Goal: Information Seeking & Learning: Learn about a topic

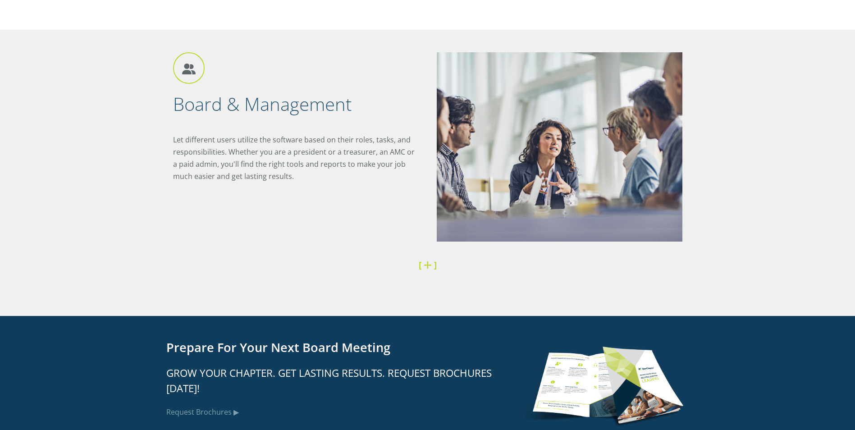
scroll to position [2028, 0]
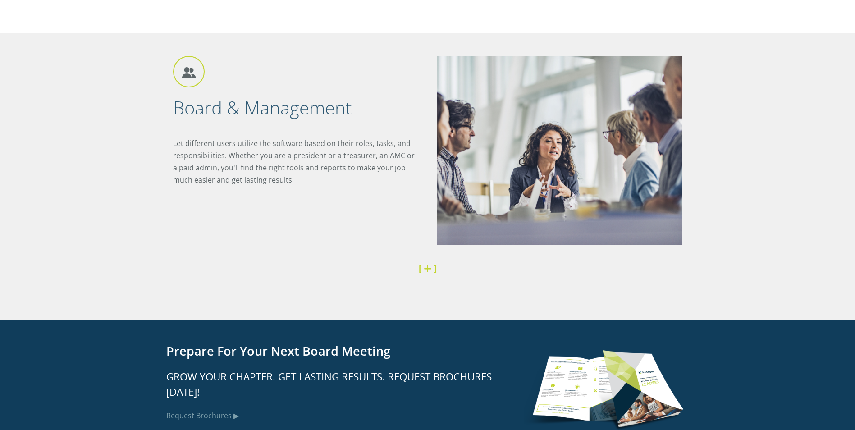
click at [430, 270] on link at bounding box center [429, 268] width 10 height 12
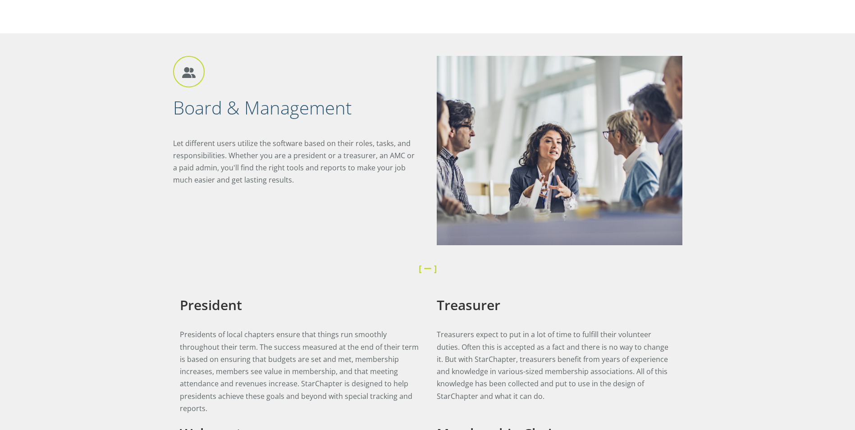
click at [419, 269] on strong "[" at bounding box center [420, 268] width 3 height 12
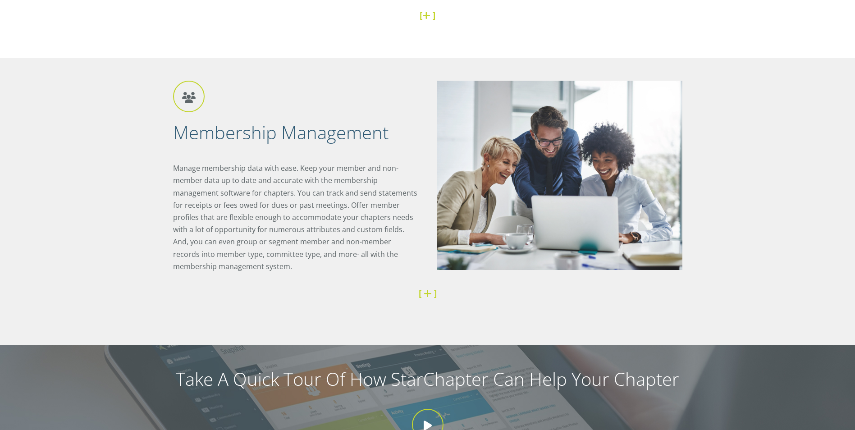
scroll to position [586, 0]
